Goal: Navigation & Orientation: Find specific page/section

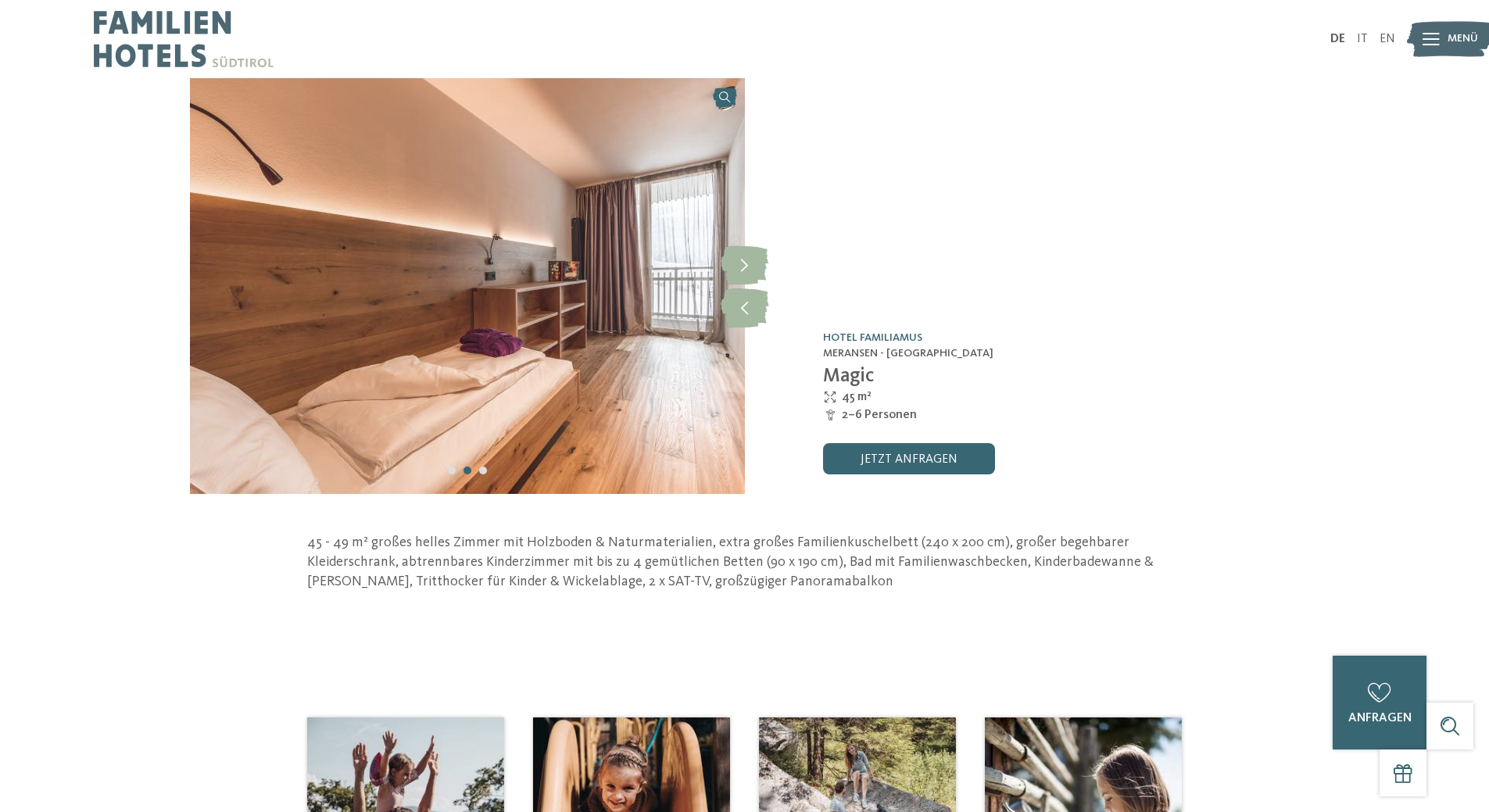
scroll to position [313, 0]
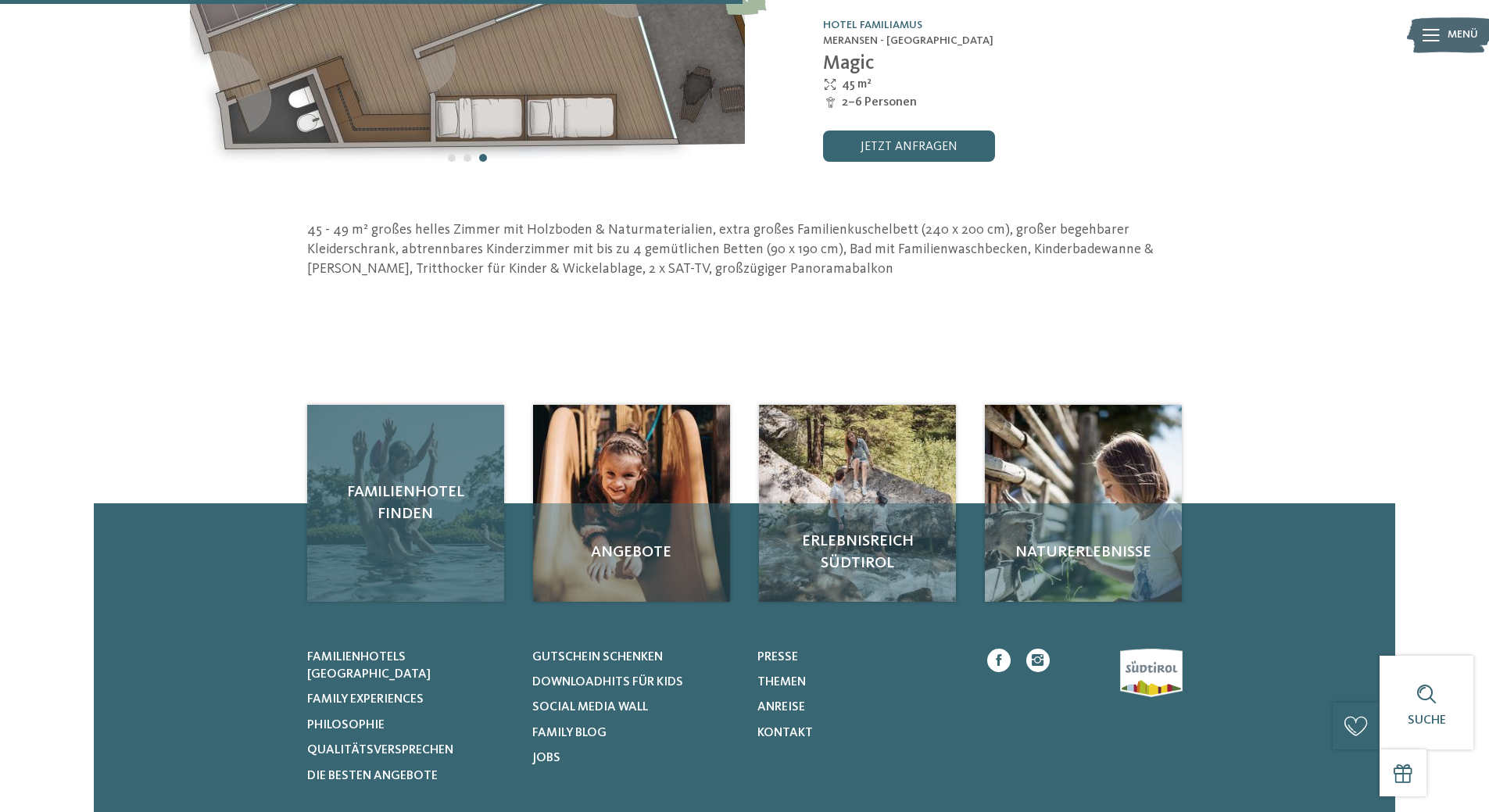
click at [408, 510] on span "Familienhotel finden" at bounding box center [405, 503] width 166 height 44
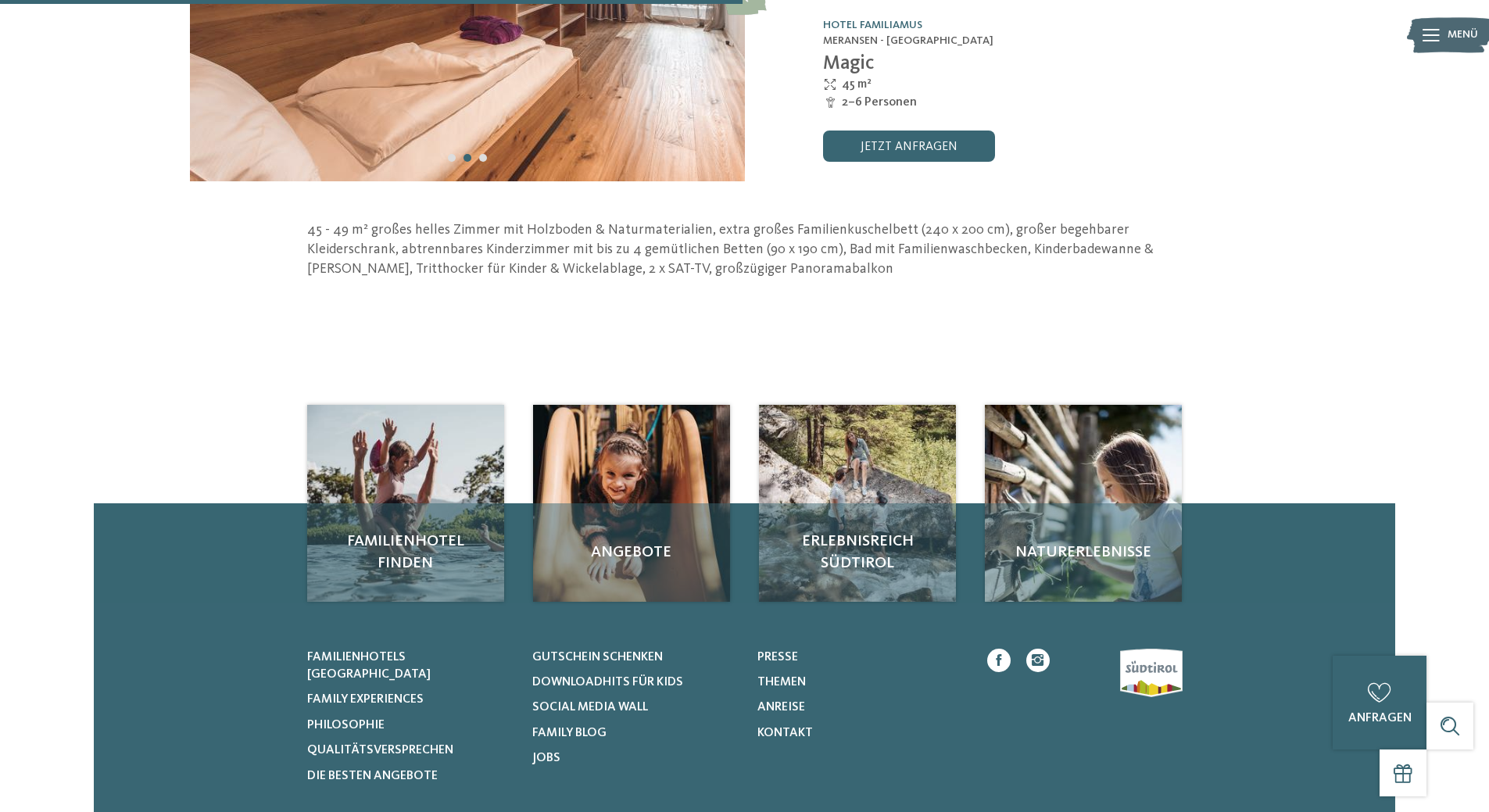
click at [1429, 35] on icon at bounding box center [1432, 35] width 17 height 13
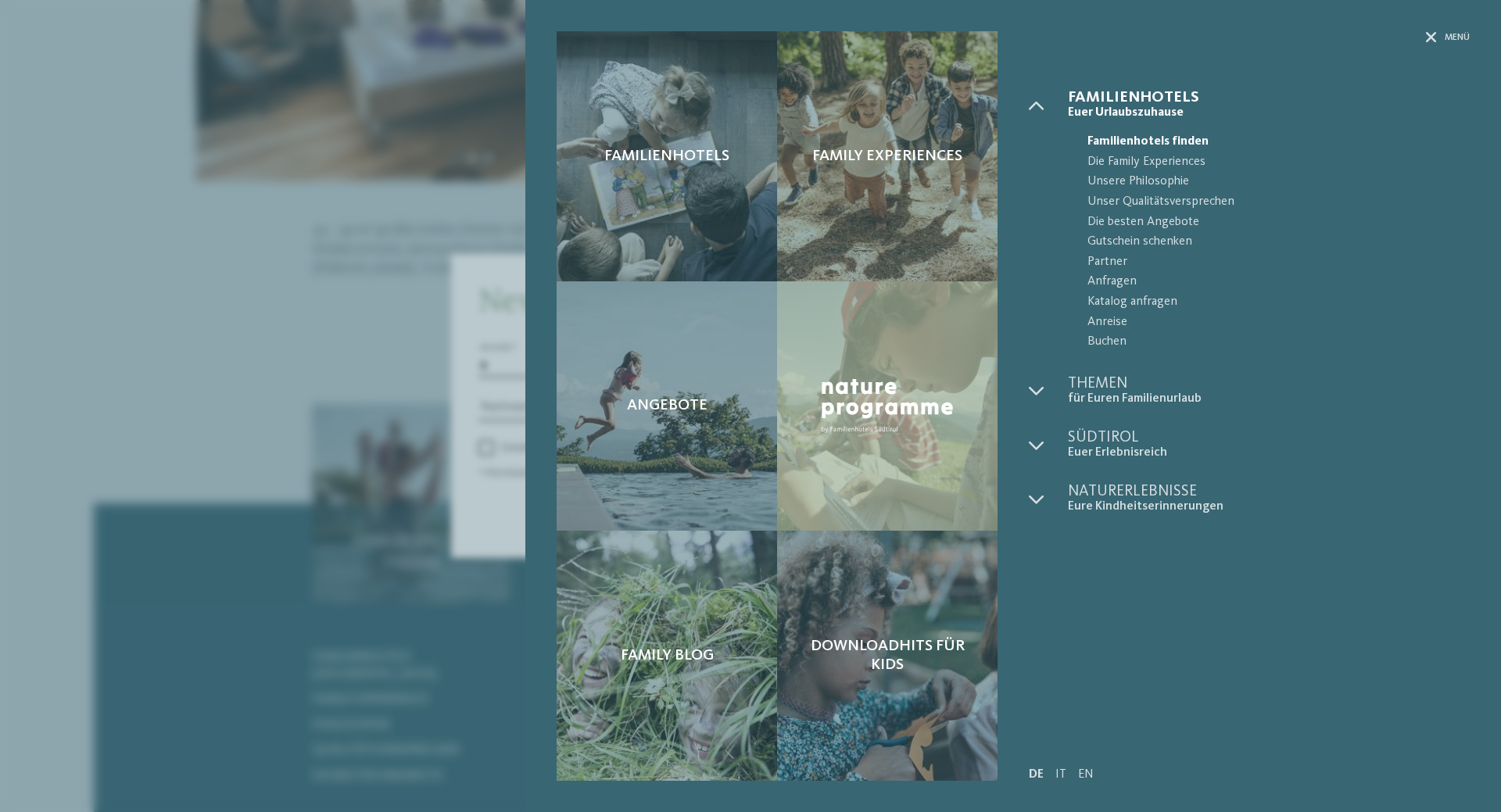
click at [1346, 109] on span "Euer Urlaubszuhause" at bounding box center [1269, 113] width 402 height 15
click at [1429, 37] on icon at bounding box center [1432, 37] width 11 height 11
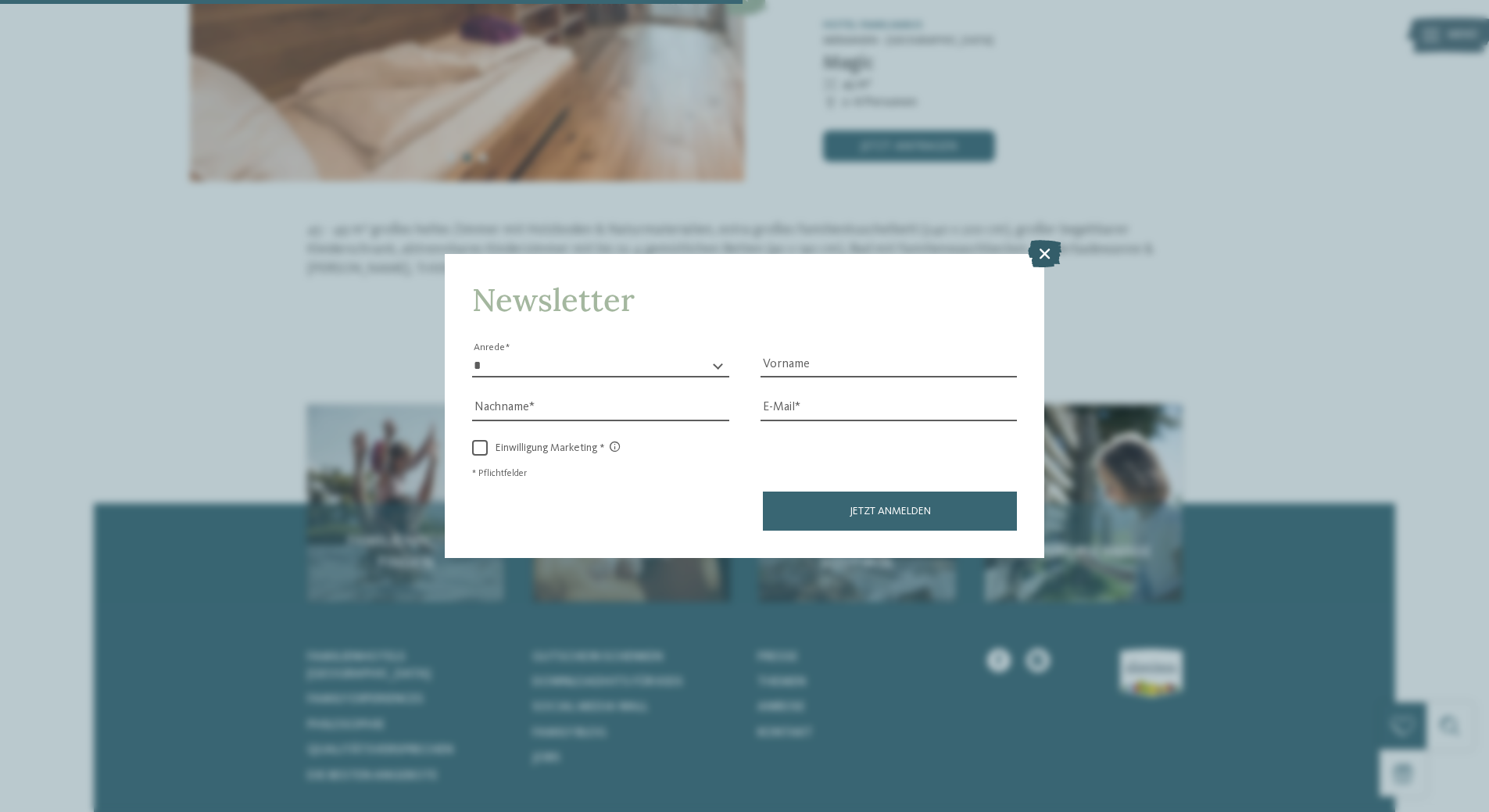
click at [1039, 254] on icon at bounding box center [1045, 253] width 33 height 27
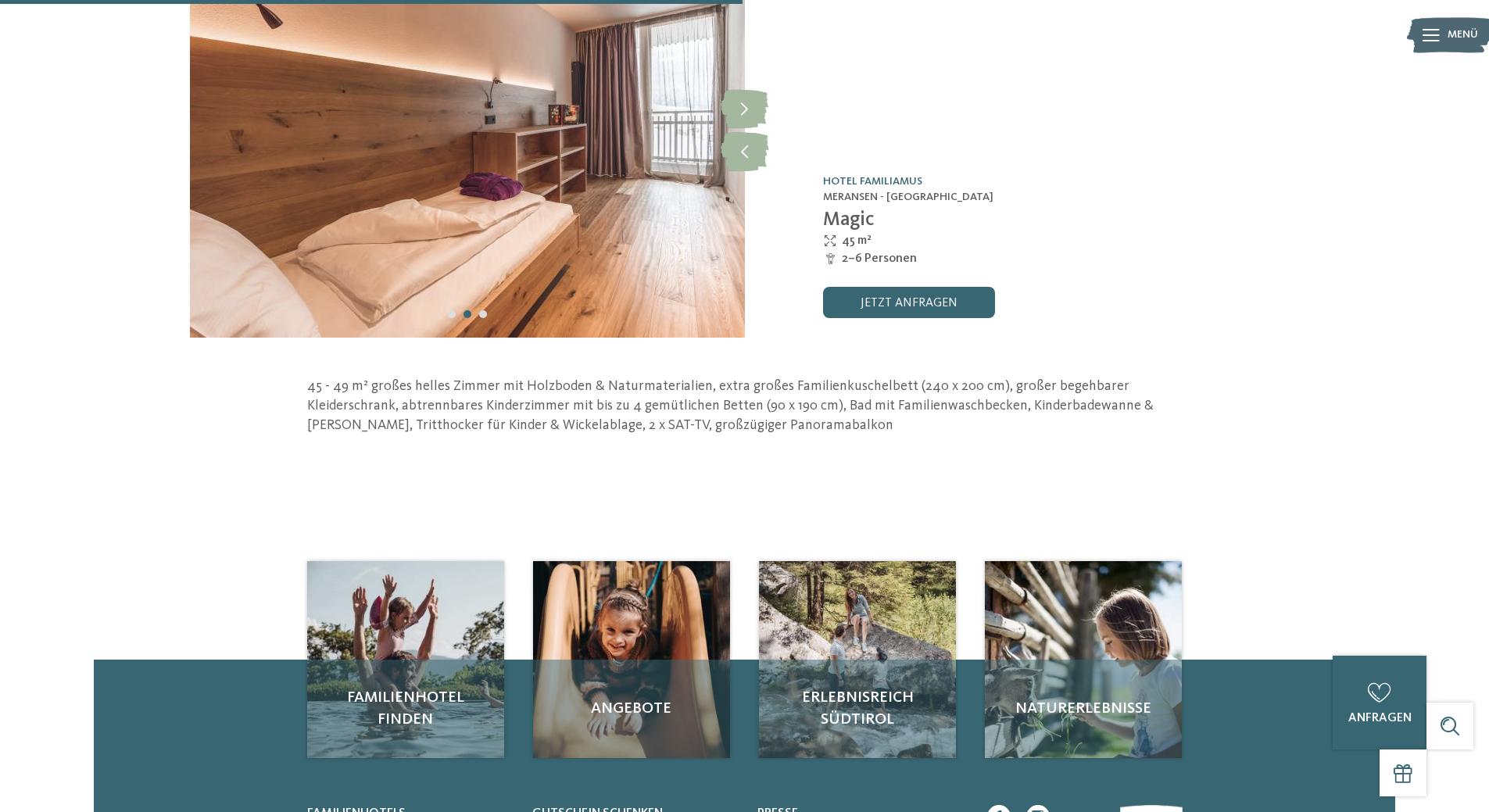
scroll to position [0, 0]
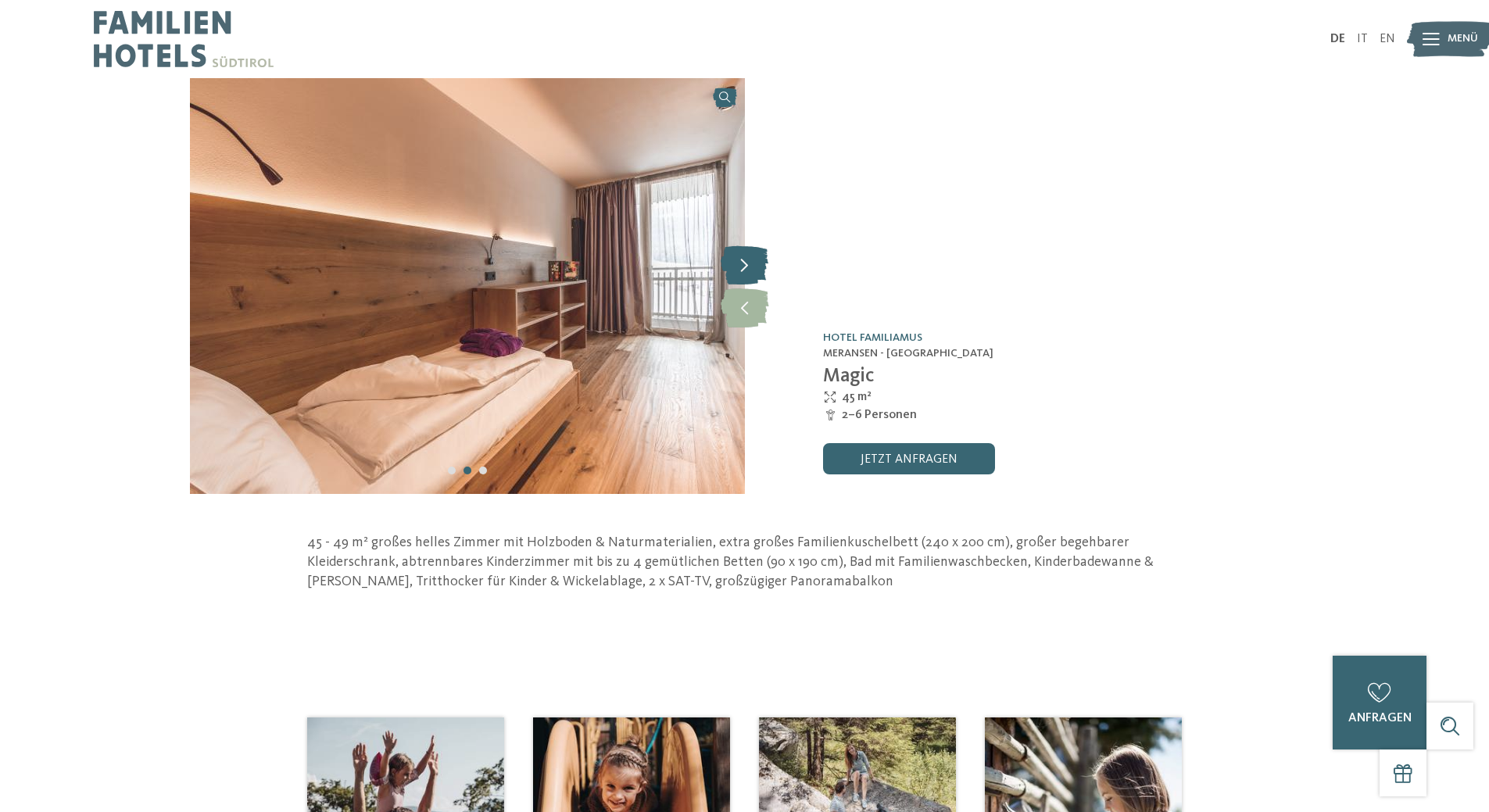
click at [752, 261] on icon at bounding box center [744, 265] width 48 height 39
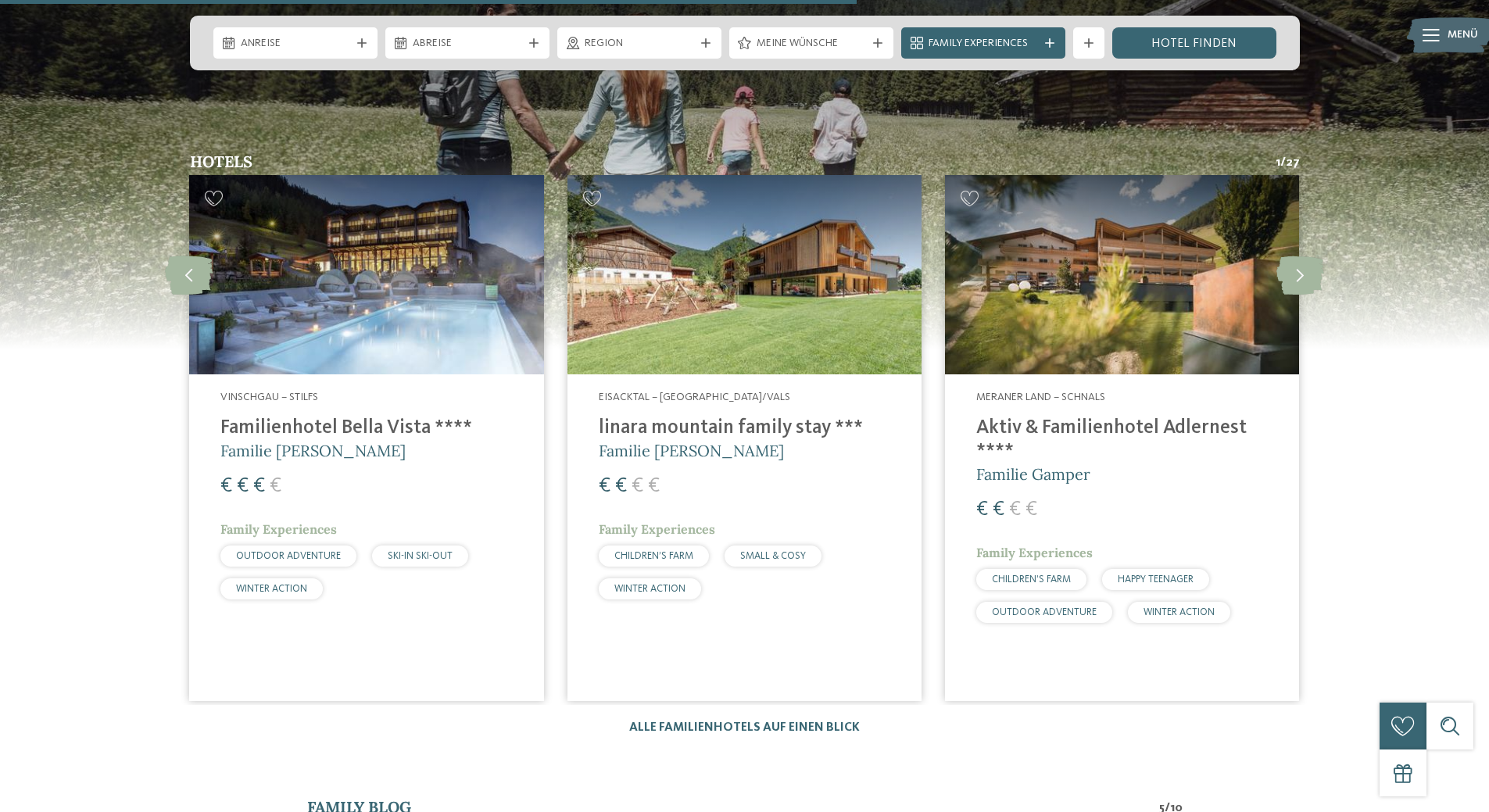
scroll to position [2892, 0]
